Goal: Transaction & Acquisition: Book appointment/travel/reservation

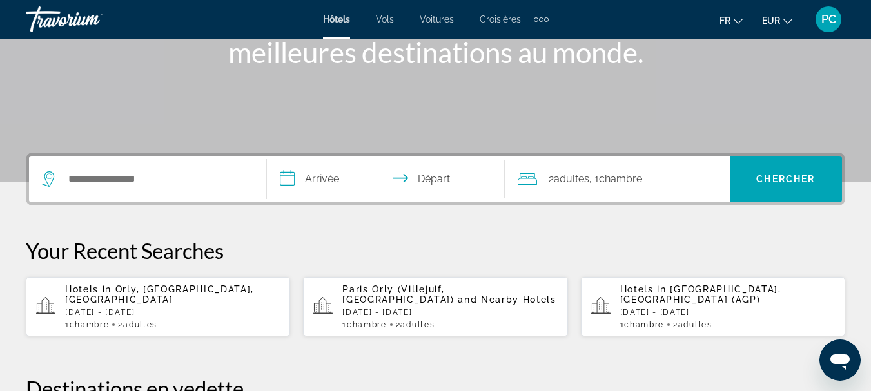
scroll to position [215, 0]
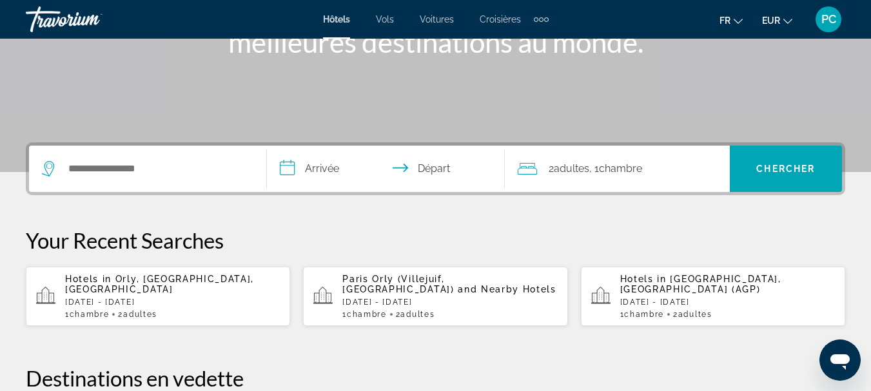
click at [126, 286] on span "Orly, [GEOGRAPHIC_DATA], [GEOGRAPHIC_DATA]" at bounding box center [159, 284] width 189 height 21
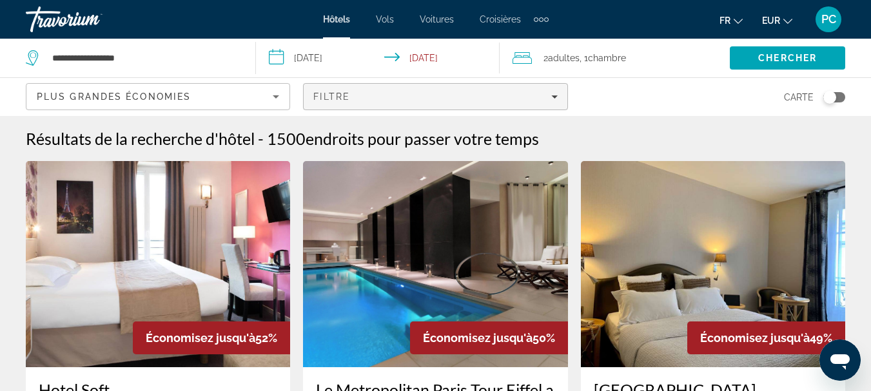
click at [548, 97] on div "Filtre" at bounding box center [435, 97] width 244 height 10
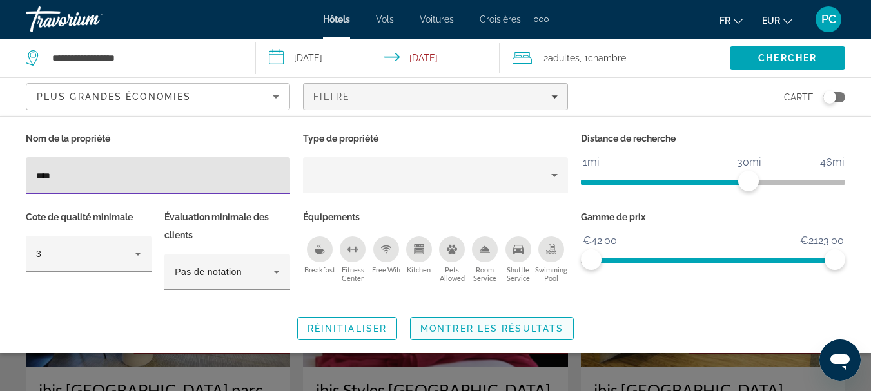
type input "****"
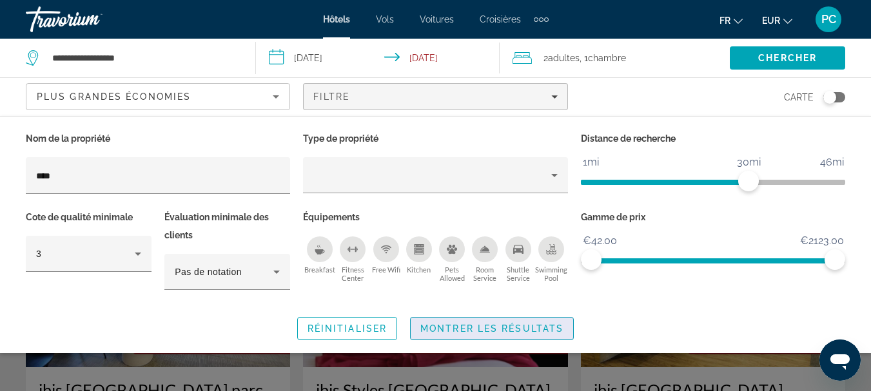
click at [481, 326] on span "Montrer les résultats" at bounding box center [491, 329] width 143 height 10
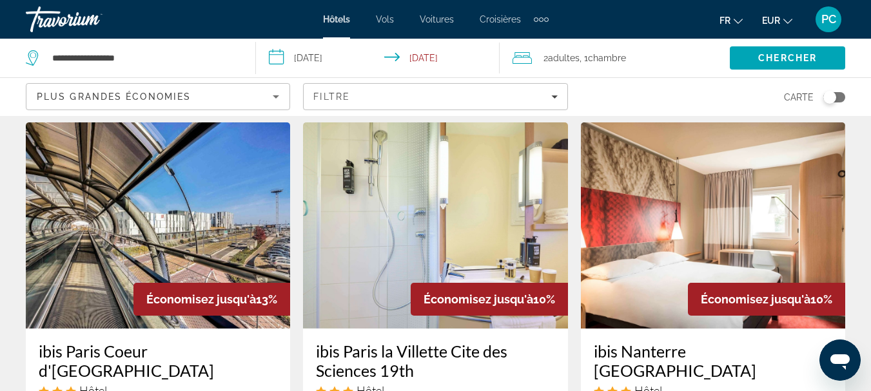
scroll to position [1075, 0]
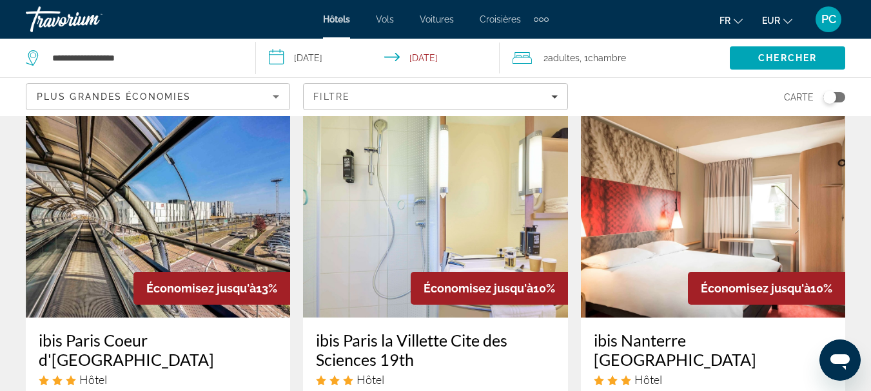
click at [126, 184] on img "Main content" at bounding box center [158, 215] width 264 height 206
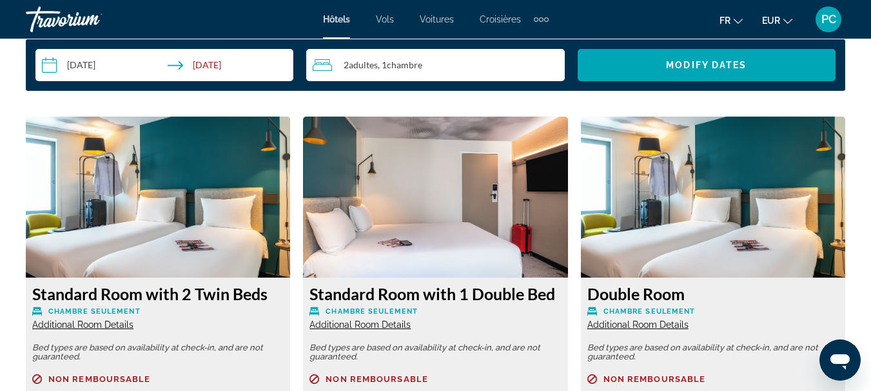
scroll to position [2149, 0]
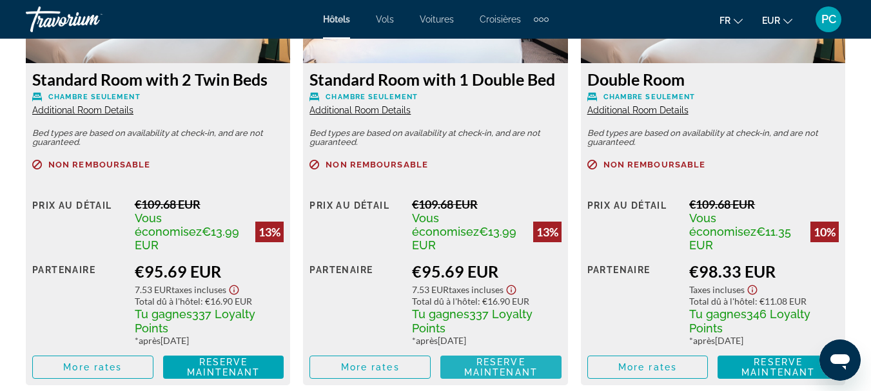
click at [467, 357] on span "Reserve maintenant Plus disponible" at bounding box center [501, 367] width 101 height 21
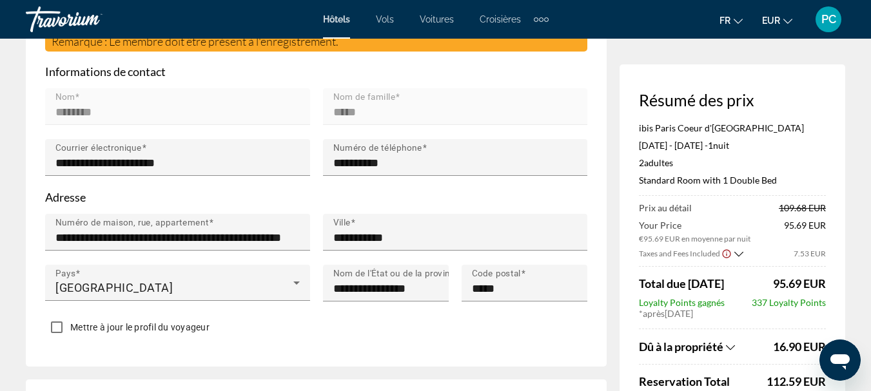
scroll to position [389, 0]
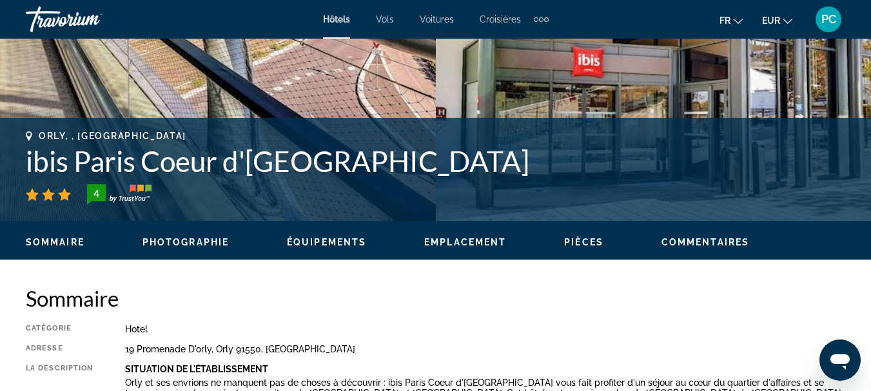
scroll to position [645, 0]
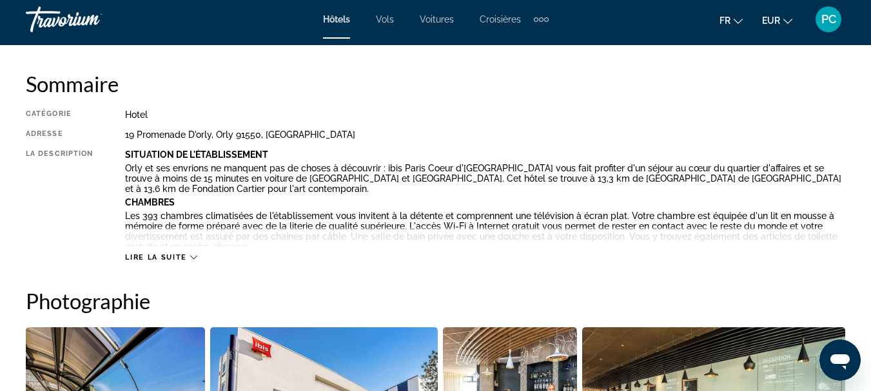
click at [173, 254] on span "Lire la suite" at bounding box center [155, 257] width 61 height 8
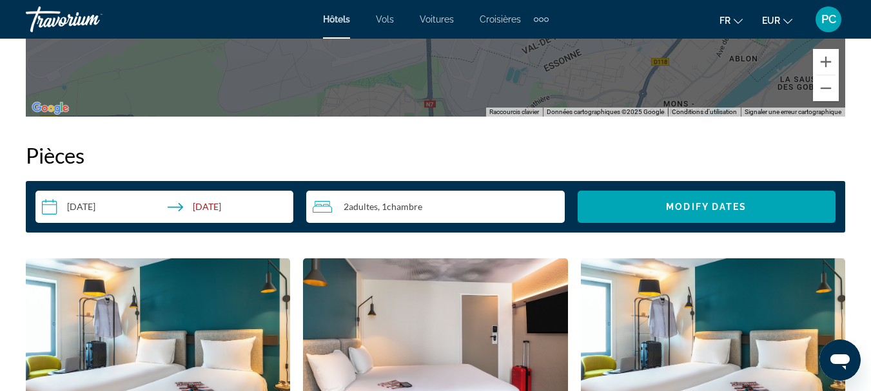
scroll to position [2150, 0]
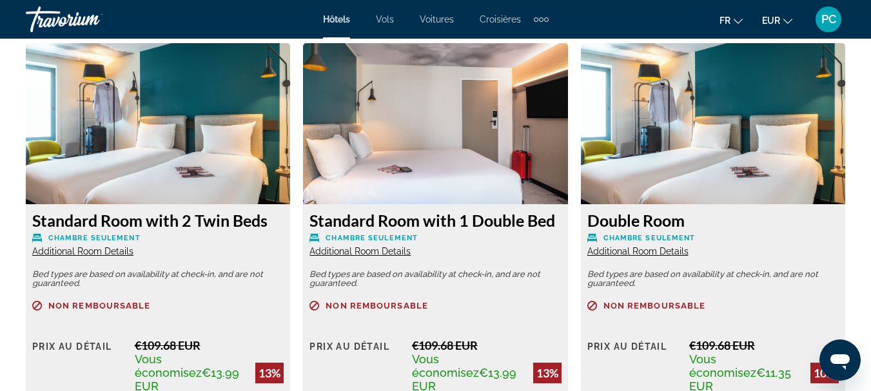
click at [353, 248] on span "Additional Room Details" at bounding box center [360, 251] width 101 height 10
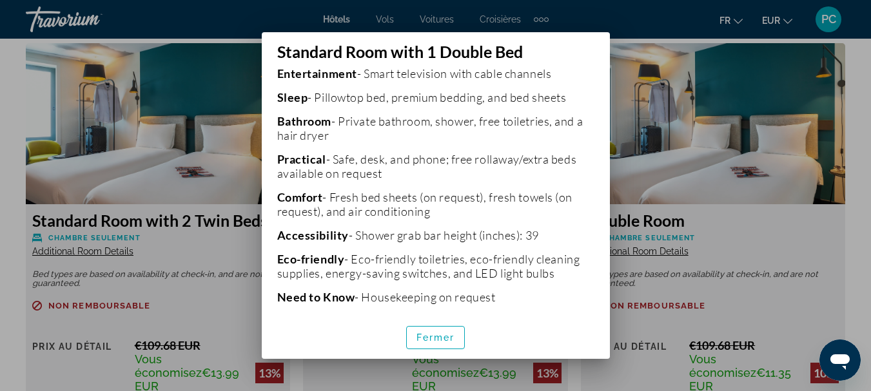
scroll to position [362, 0]
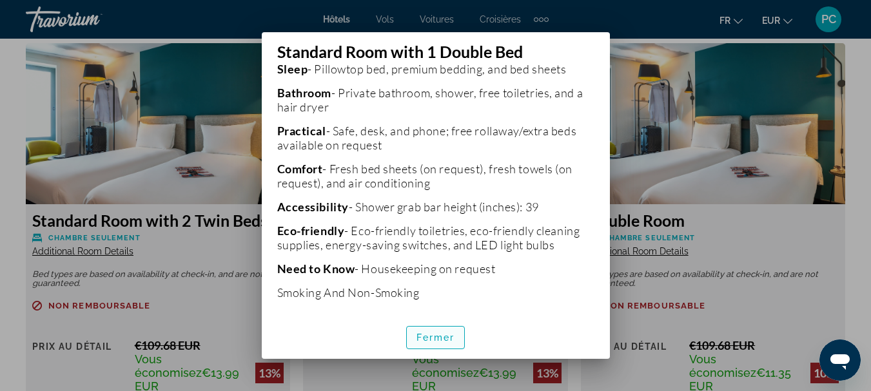
click at [441, 335] on span "Fermer" at bounding box center [436, 338] width 39 height 10
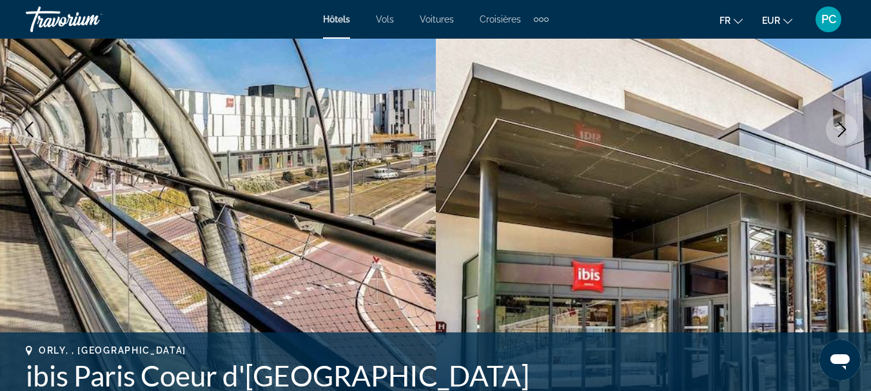
scroll to position [430, 0]
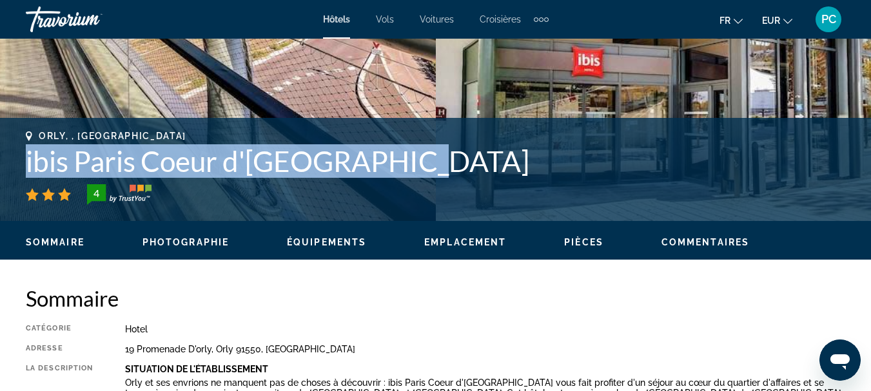
drag, startPoint x: 397, startPoint y: 162, endPoint x: 25, endPoint y: 168, distance: 371.5
click at [25, 168] on div "Orly, , [GEOGRAPHIC_DATA] ibis Paris Coeur d'[GEOGRAPHIC_DATA] 4 Adresse [STREE…" at bounding box center [435, 169] width 871 height 77
copy h1 "ibis Paris Coeur d'[GEOGRAPHIC_DATA]"
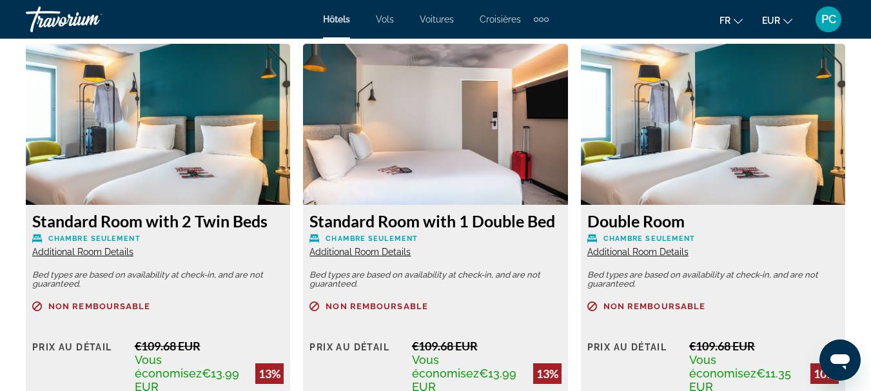
scroll to position [2365, 0]
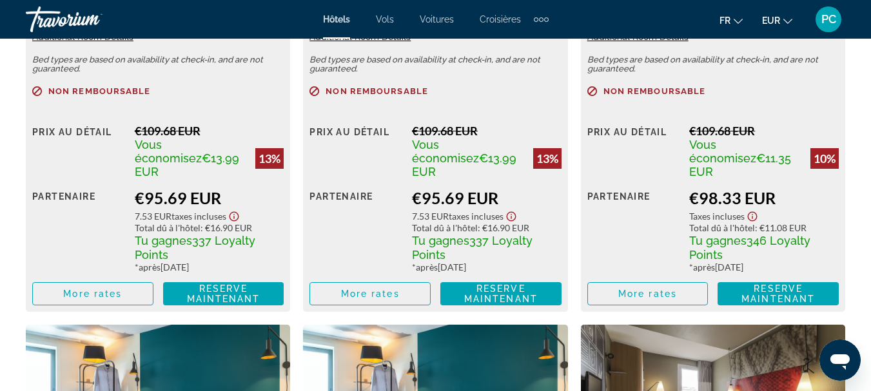
click at [829, 17] on span "PC" at bounding box center [829, 19] width 15 height 13
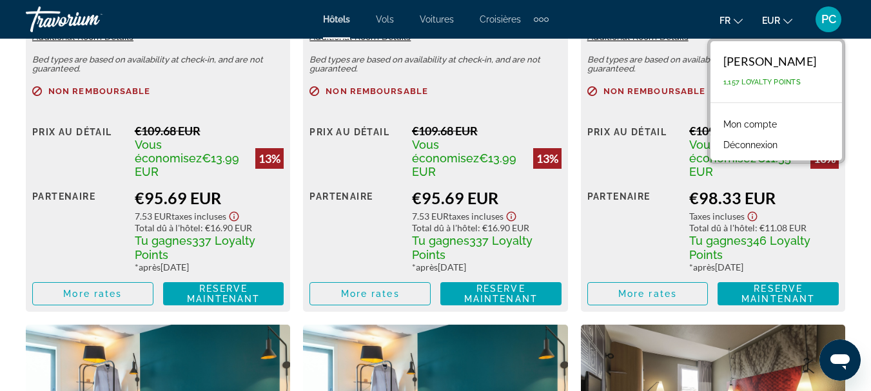
click at [829, 17] on span "PC" at bounding box center [829, 19] width 15 height 13
